Goal: Transaction & Acquisition: Purchase product/service

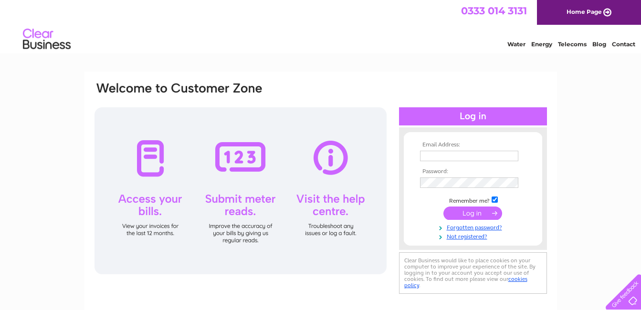
click at [437, 151] on input "text" at bounding box center [469, 156] width 98 height 11
type input "[EMAIL_ADDRESS][DOMAIN_NAME]"
click at [455, 214] on input "submit" at bounding box center [472, 214] width 59 height 13
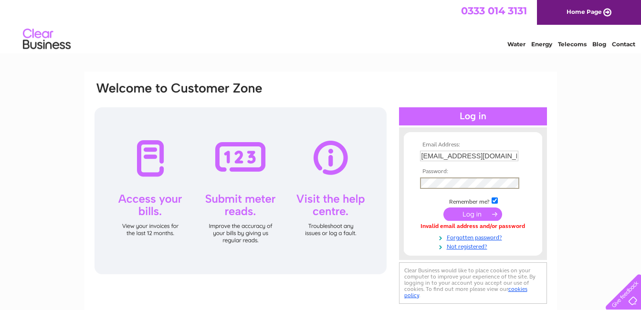
click at [471, 213] on input "submit" at bounding box center [472, 214] width 59 height 13
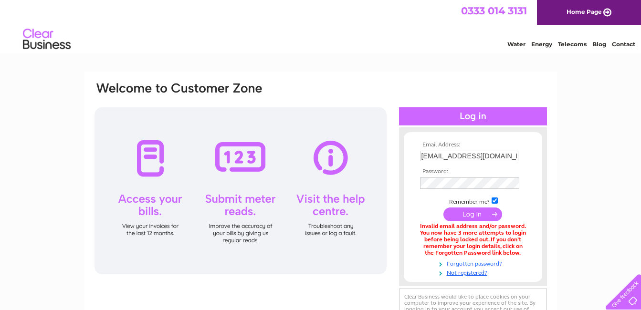
click at [474, 262] on link "Forgotten password?" at bounding box center [474, 263] width 108 height 9
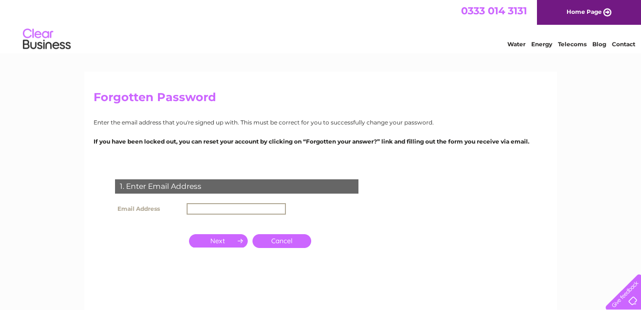
click at [228, 207] on input "text" at bounding box center [236, 208] width 99 height 11
type input "[EMAIL_ADDRESS][DOMAIN_NAME]"
click at [197, 239] on input "button" at bounding box center [218, 240] width 59 height 13
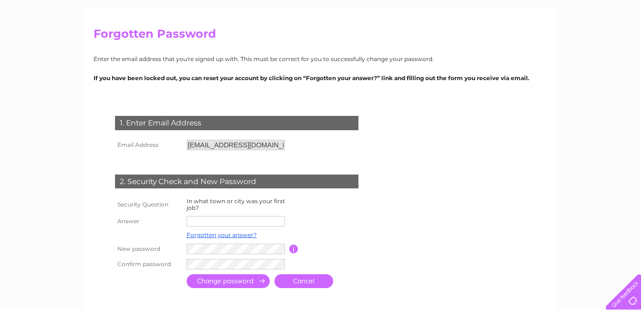
scroll to position [95, 0]
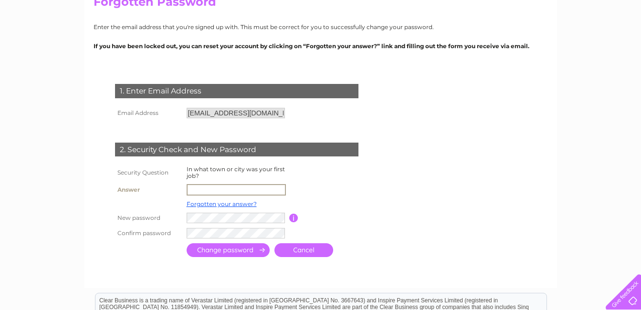
click at [207, 190] on input "text" at bounding box center [236, 189] width 99 height 11
type input "Montrose"
click at [187, 243] on input "submit" at bounding box center [228, 250] width 83 height 14
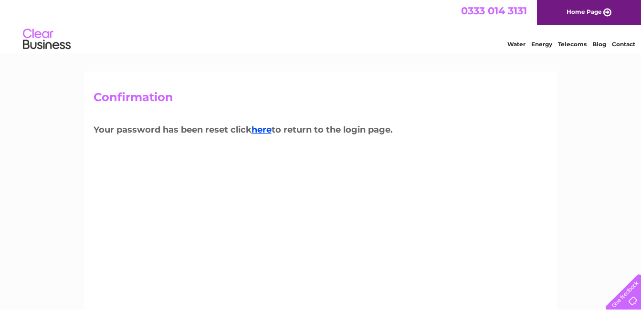
click at [263, 135] on h3 "Your password has been reset click here to return to the login page." at bounding box center [321, 131] width 454 height 17
click at [263, 131] on link "here" at bounding box center [262, 130] width 20 height 11
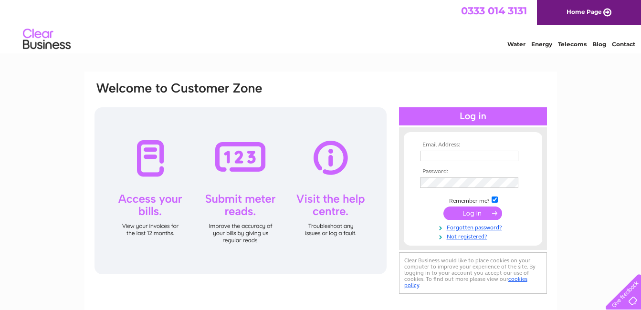
click at [424, 160] on input "text" at bounding box center [469, 156] width 98 height 11
type input "[EMAIL_ADDRESS][DOMAIN_NAME]"
click at [441, 189] on td at bounding box center [473, 182] width 111 height 15
click at [458, 213] on input "submit" at bounding box center [472, 214] width 59 height 13
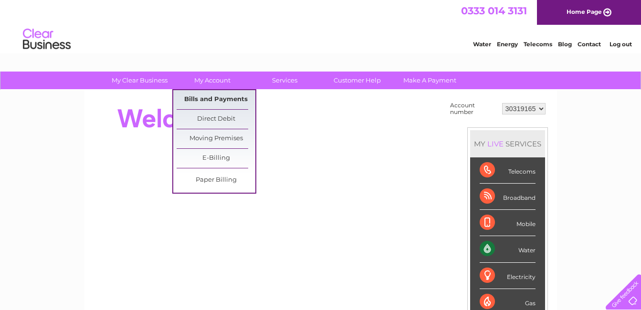
click at [214, 96] on link "Bills and Payments" at bounding box center [216, 99] width 79 height 19
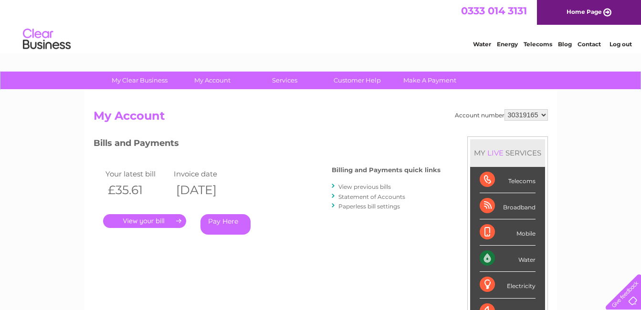
click at [229, 220] on link "Pay Here" at bounding box center [225, 224] width 50 height 21
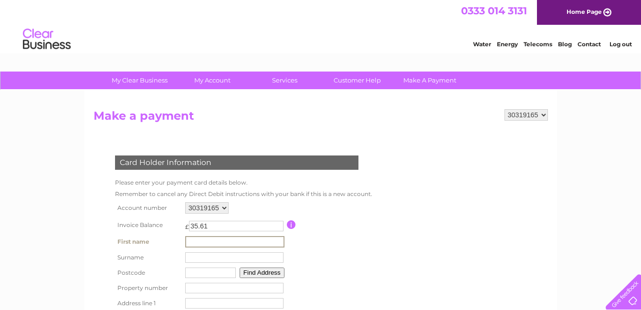
click at [187, 241] on input "text" at bounding box center [234, 241] width 99 height 11
type input "[PERSON_NAME]"
type input "DD10 9NY"
type input "[STREET_ADDRESS]"
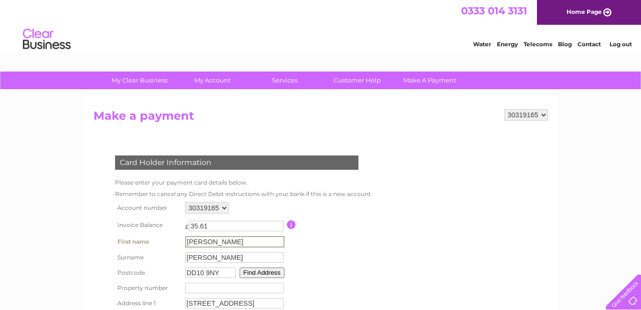
type input "Ferryden"
type input "Montrose"
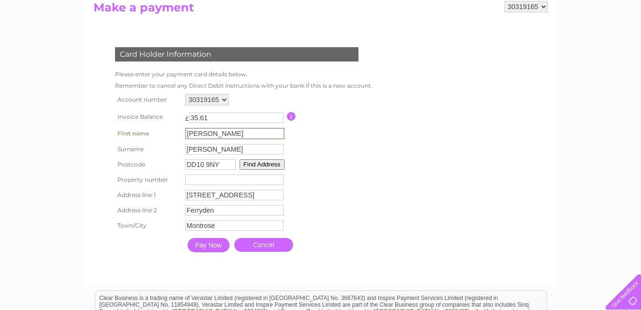
scroll to position [153, 0]
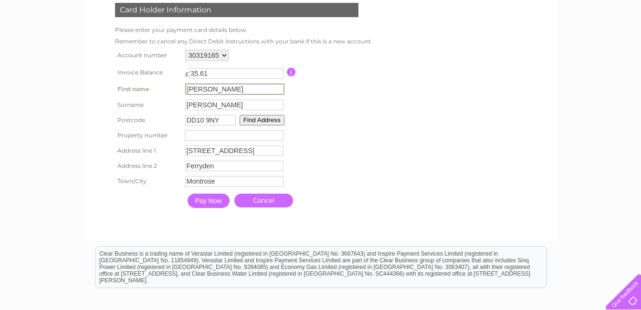
click at [205, 203] on input "Pay Now" at bounding box center [209, 201] width 42 height 14
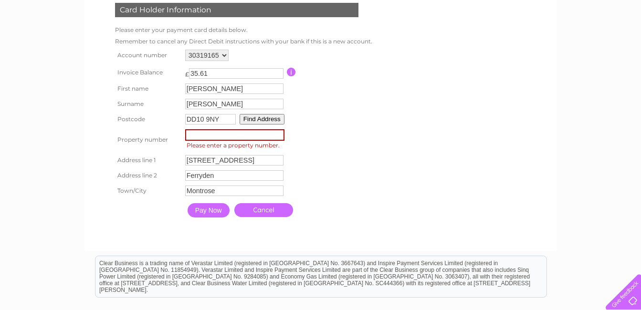
click at [216, 143] on span "Please enter a property number." at bounding box center [236, 146] width 102 height 10
click at [280, 135] on input "-1" at bounding box center [234, 134] width 99 height 11
click at [188, 132] on input "-1" at bounding box center [234, 134] width 99 height 11
type input "1"
type input "4"
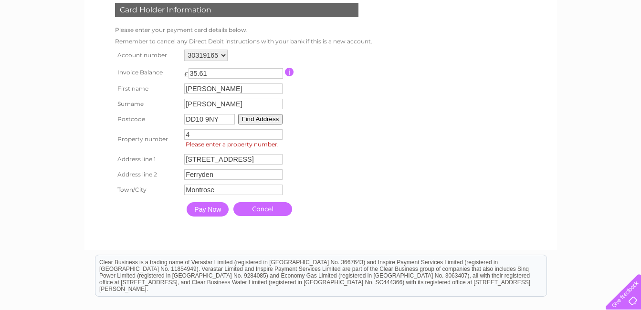
click at [204, 209] on input "Pay Now" at bounding box center [208, 209] width 42 height 14
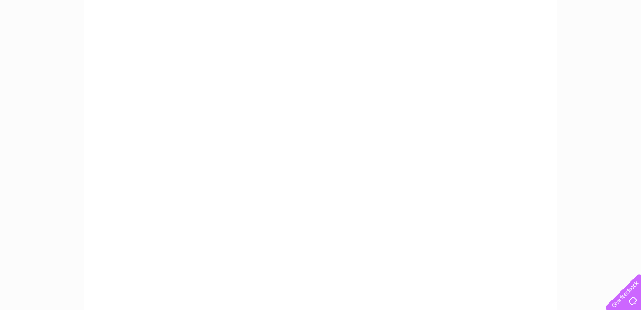
scroll to position [140, 0]
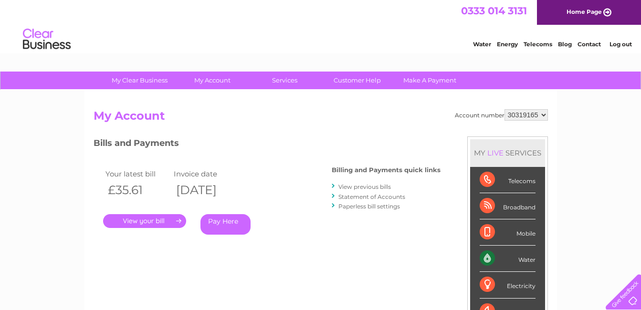
click at [232, 216] on link "Pay Here" at bounding box center [225, 224] width 50 height 21
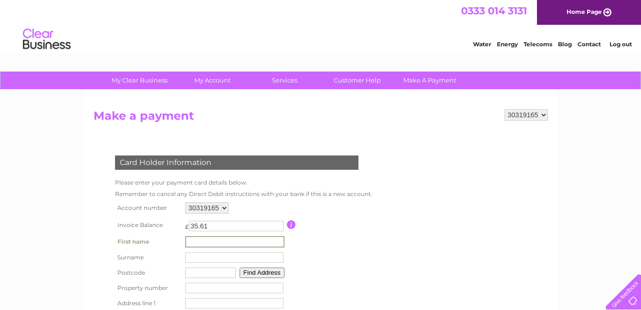
click at [207, 241] on input "text" at bounding box center [234, 241] width 99 height 11
type input "[PERSON_NAME]"
type input "DD10 9NY"
type input "[STREET_ADDRESS]"
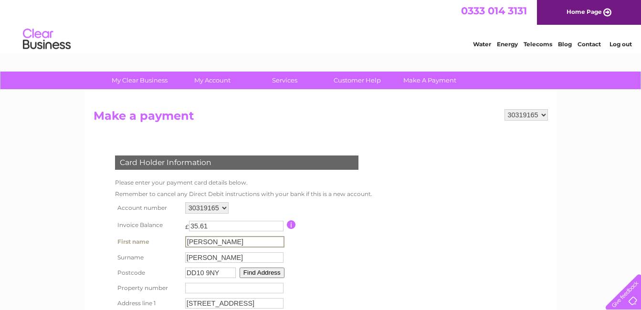
type input "Ferryden"
type input "Montrose"
click at [194, 291] on input "number" at bounding box center [234, 288] width 98 height 11
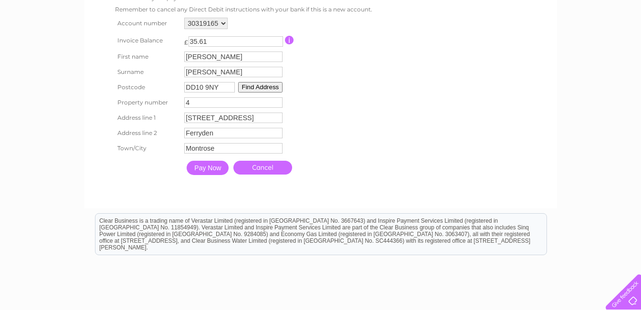
scroll to position [191, 0]
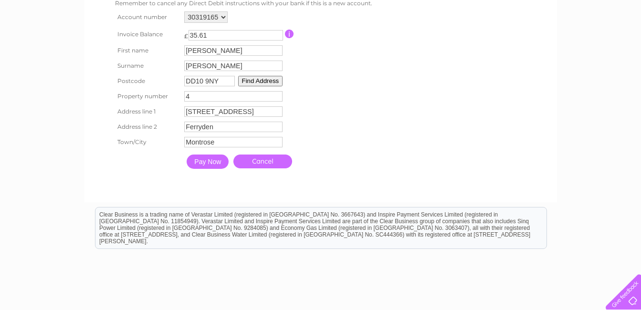
type input "4"
click at [194, 158] on input "Pay Now" at bounding box center [208, 162] width 42 height 14
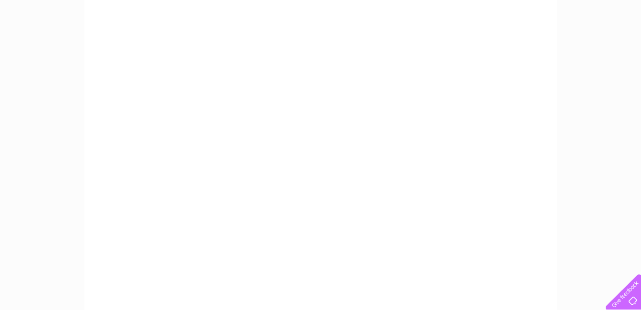
scroll to position [102, 0]
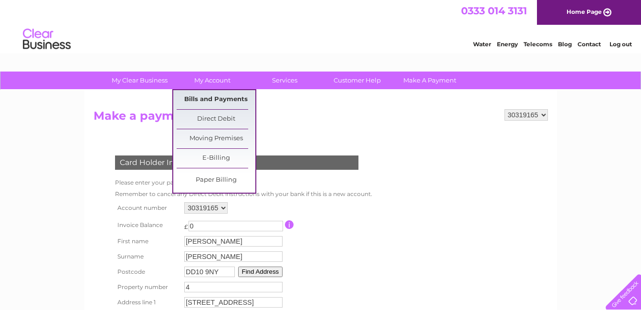
click at [199, 93] on link "Bills and Payments" at bounding box center [216, 99] width 79 height 19
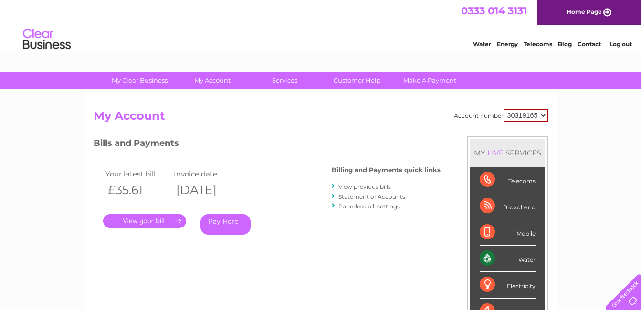
click at [366, 197] on link "Statement of Accounts" at bounding box center [371, 196] width 67 height 7
